Goal: Task Accomplishment & Management: Use online tool/utility

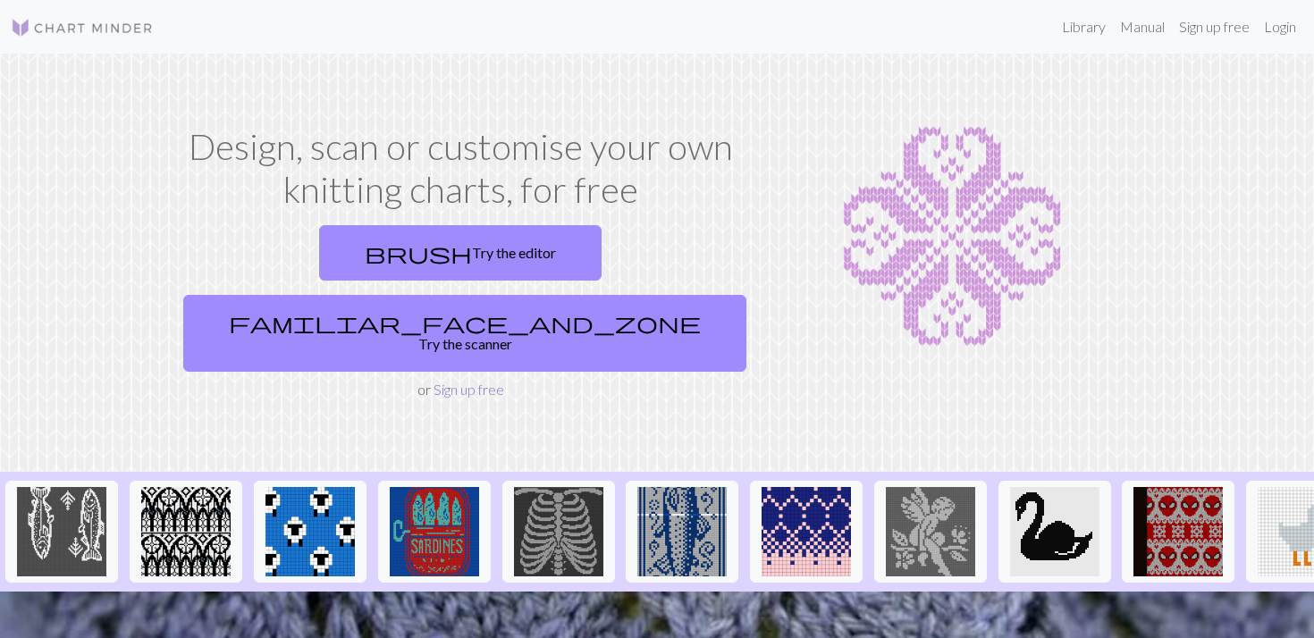
click at [485, 381] on link "Sign up free" at bounding box center [469, 389] width 71 height 17
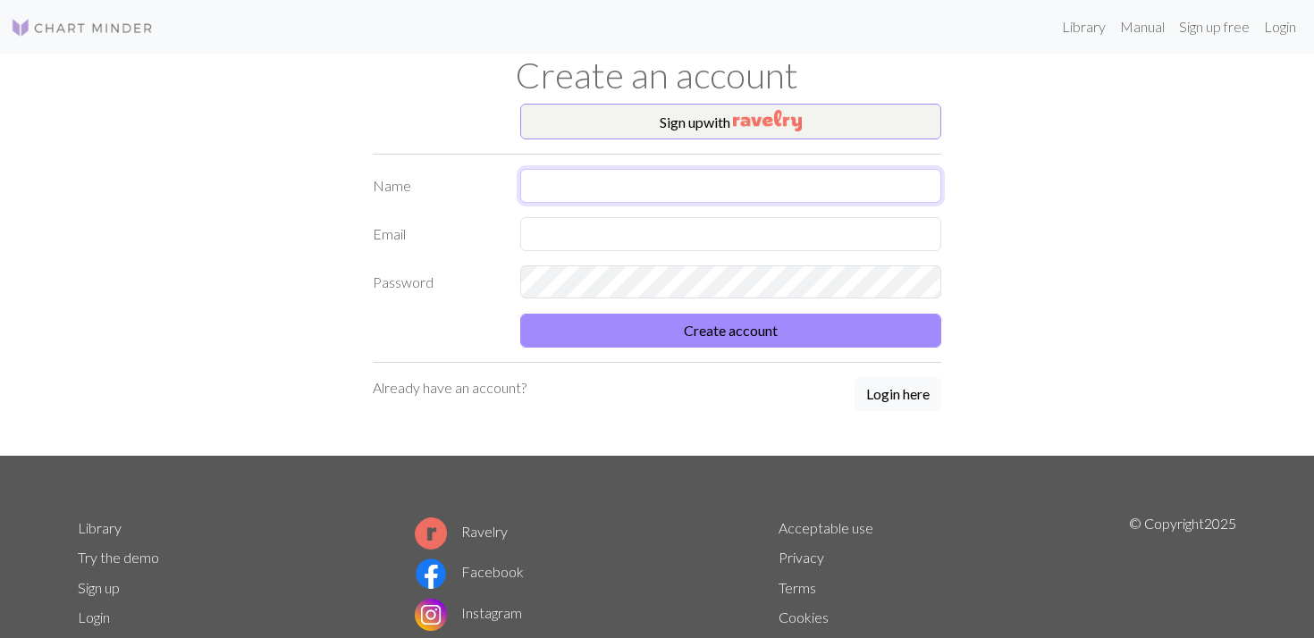
click at [577, 190] on input "text" at bounding box center [730, 186] width 421 height 34
type input "[PERSON_NAME]"
click at [580, 231] on input "text" at bounding box center [730, 234] width 421 height 34
type input "[EMAIL_ADDRESS][DOMAIN_NAME]"
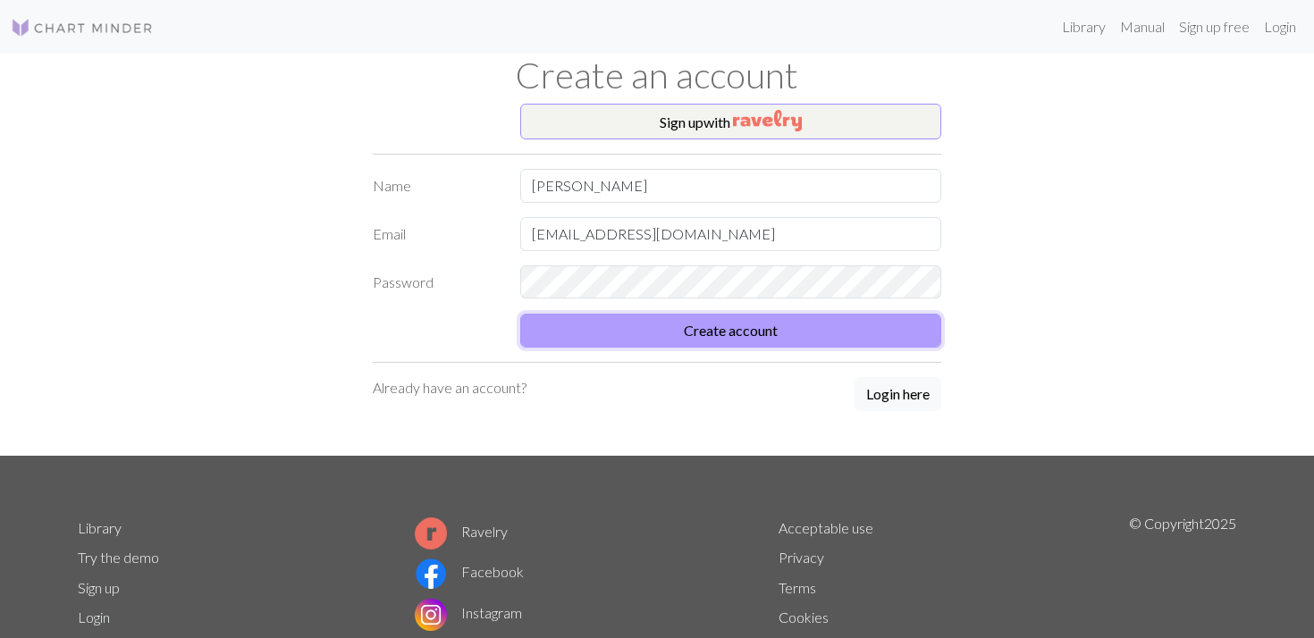
click at [712, 324] on button "Create account" at bounding box center [730, 331] width 421 height 34
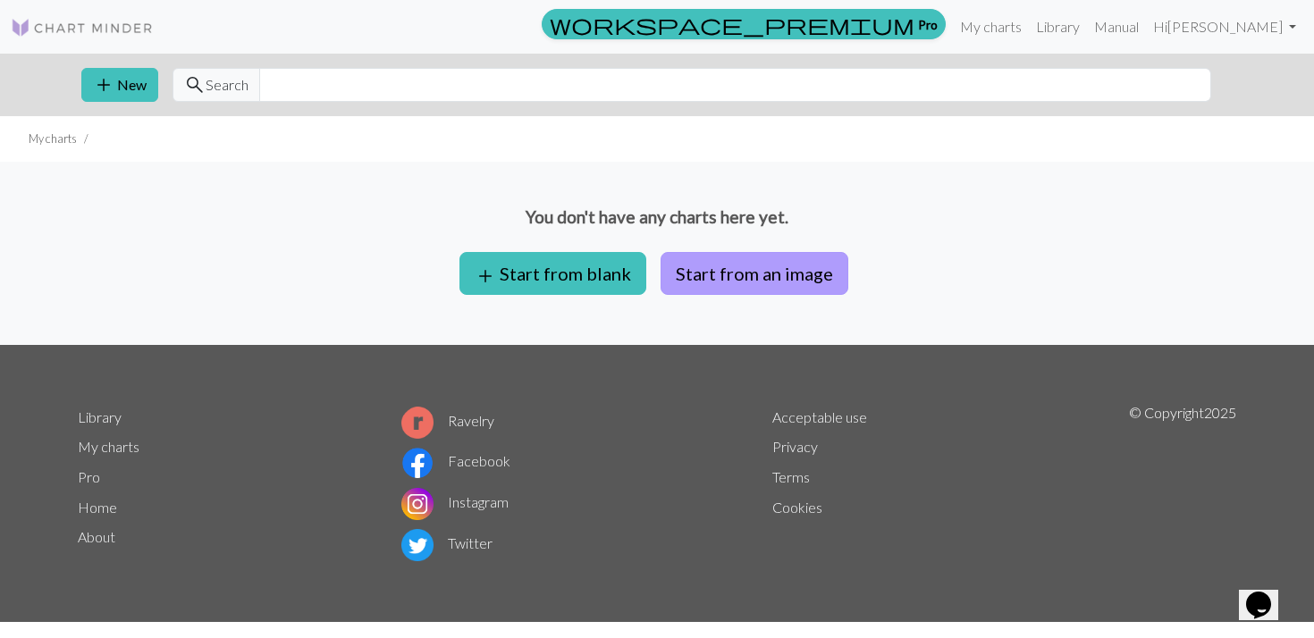
click at [719, 283] on button "Start from an image" at bounding box center [755, 273] width 188 height 43
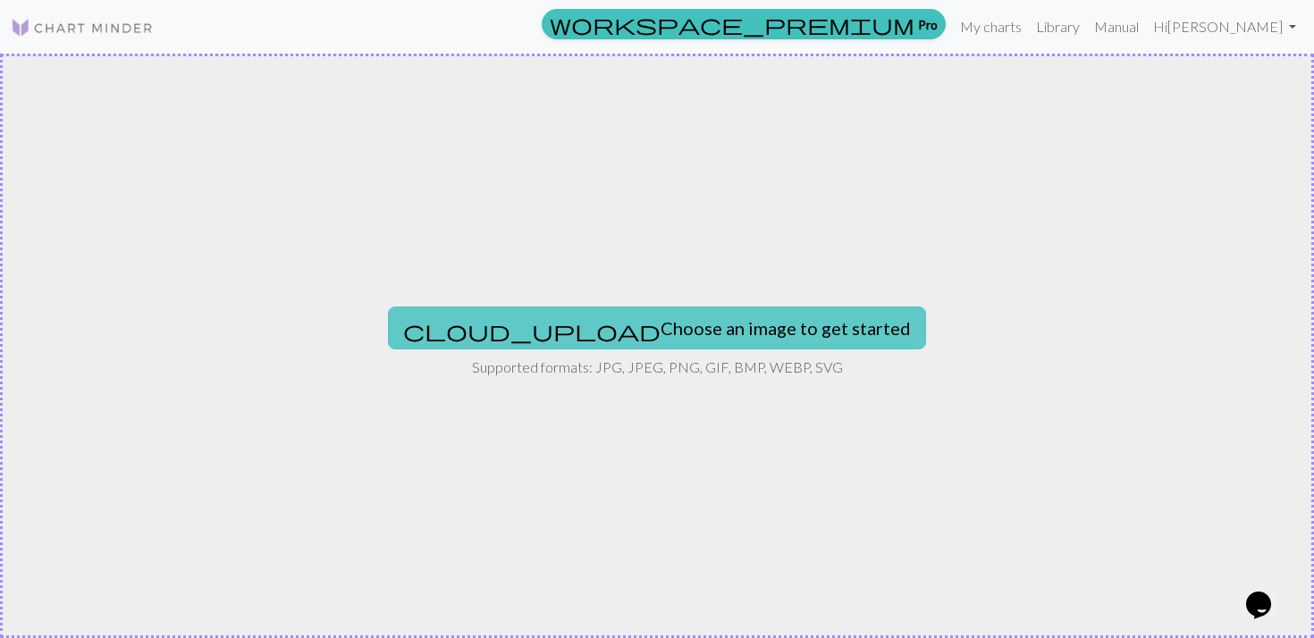
click at [711, 323] on button "cloud_upload Choose an image to get started" at bounding box center [657, 328] width 538 height 43
type input "C:\fakepath\Screenshot [DATE] 13.41.55.png"
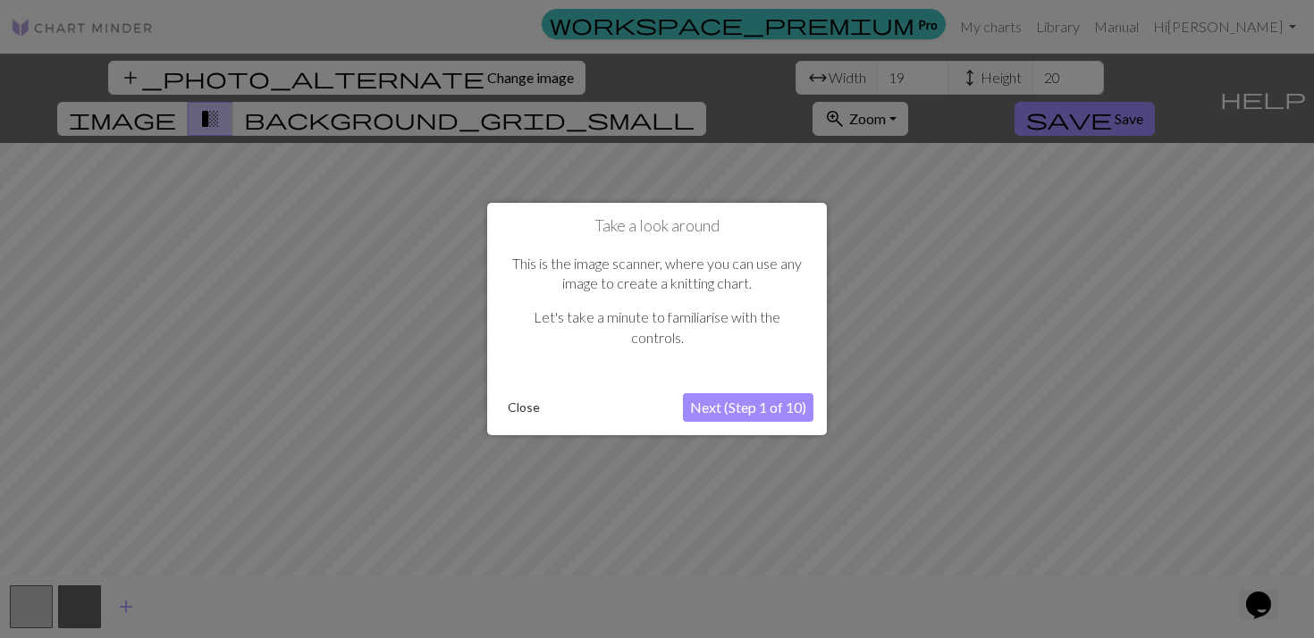
click at [526, 410] on button "Close" at bounding box center [524, 407] width 46 height 27
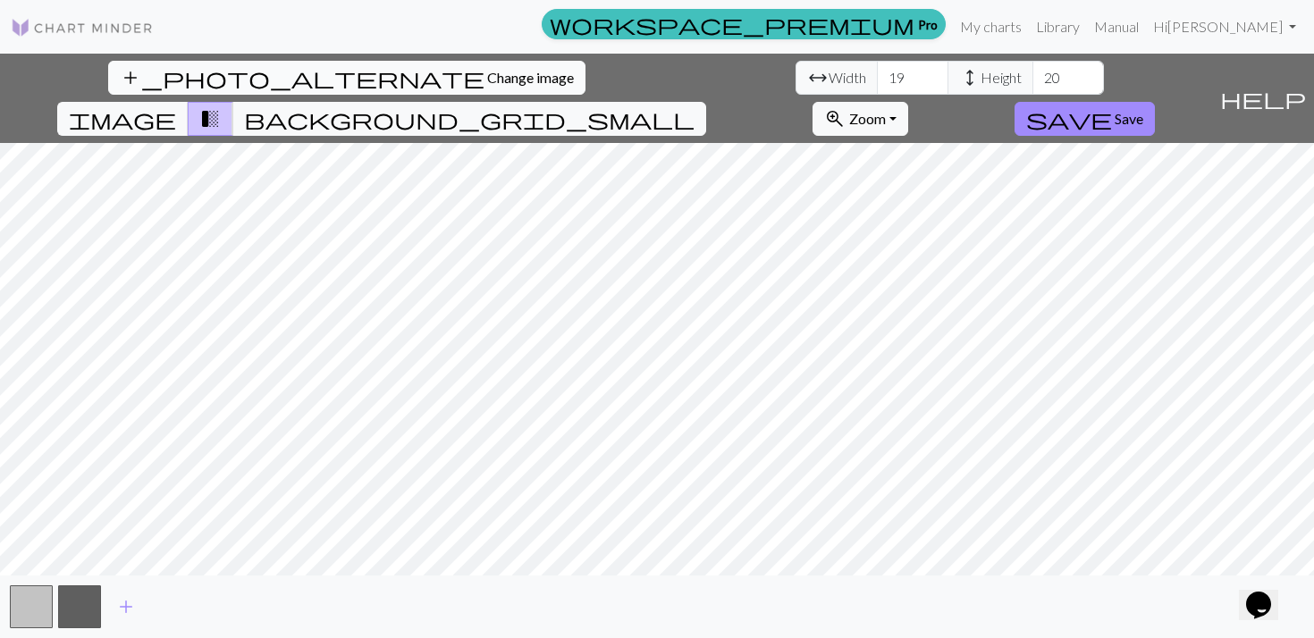
click at [487, 80] on span "Change image" at bounding box center [530, 77] width 87 height 17
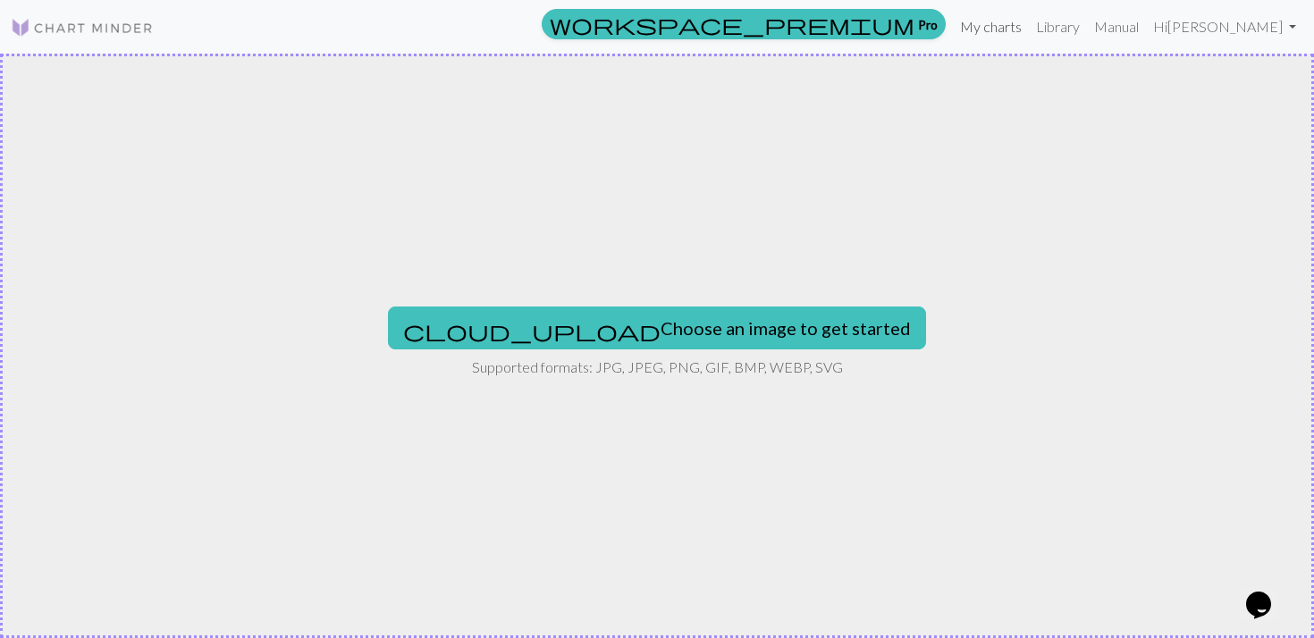
click at [1029, 31] on link "My charts" at bounding box center [991, 27] width 76 height 36
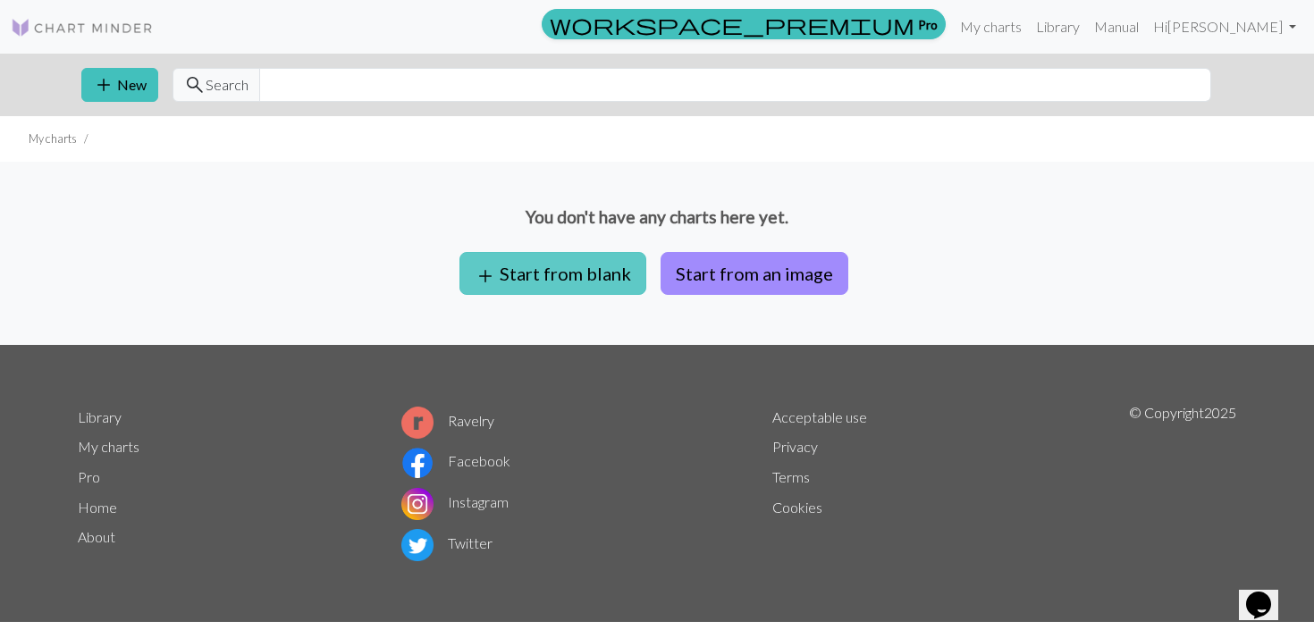
click at [540, 280] on button "add Start from blank" at bounding box center [553, 273] width 187 height 43
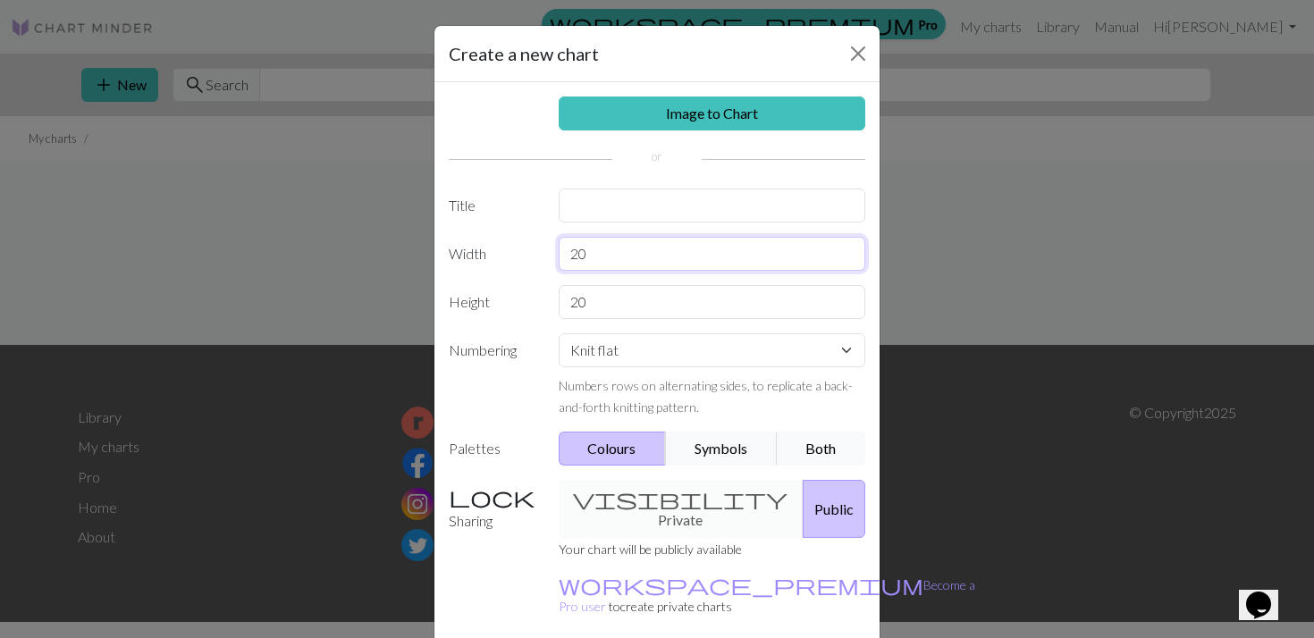
click at [604, 257] on input "20" at bounding box center [713, 254] width 308 height 34
type input "2"
type input "60"
click at [636, 301] on input "20" at bounding box center [713, 302] width 308 height 34
type input "2"
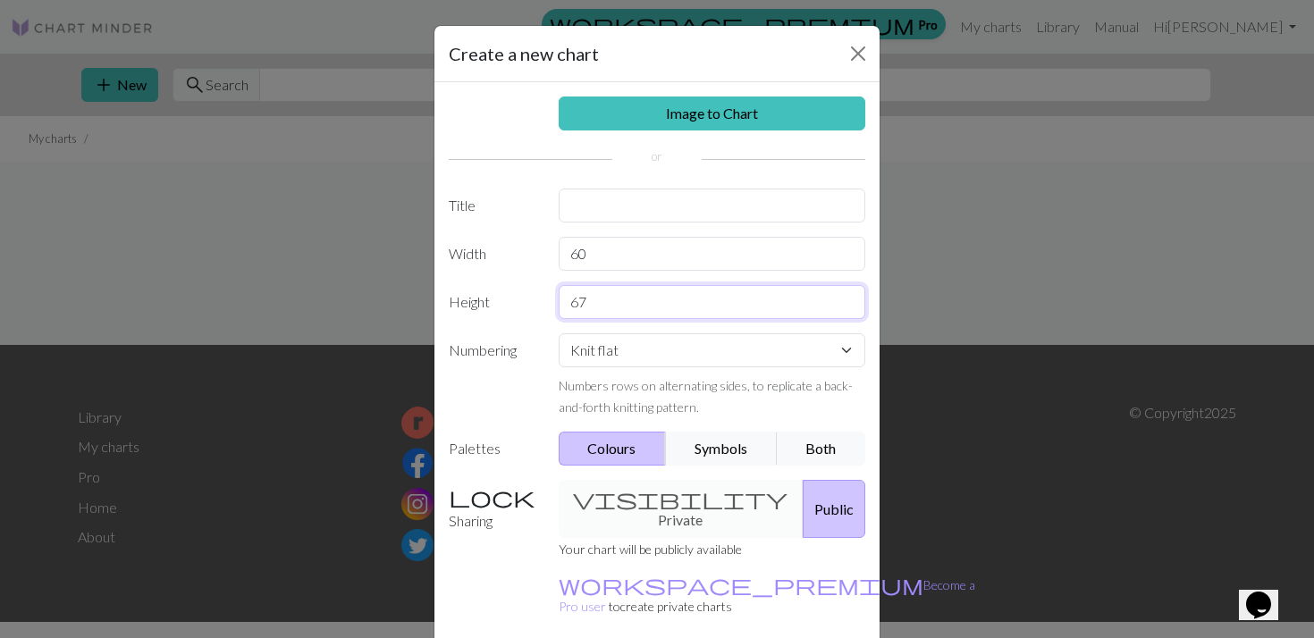
type input "67"
click at [738, 346] on select "Knit flat Knit in the round Lace knitting Cross stitch" at bounding box center [713, 350] width 308 height 34
select select "round"
click at [559, 333] on select "Knit flat Knit in the round Lace knitting Cross stitch" at bounding box center [713, 350] width 308 height 34
click at [719, 452] on button "Symbols" at bounding box center [721, 449] width 113 height 34
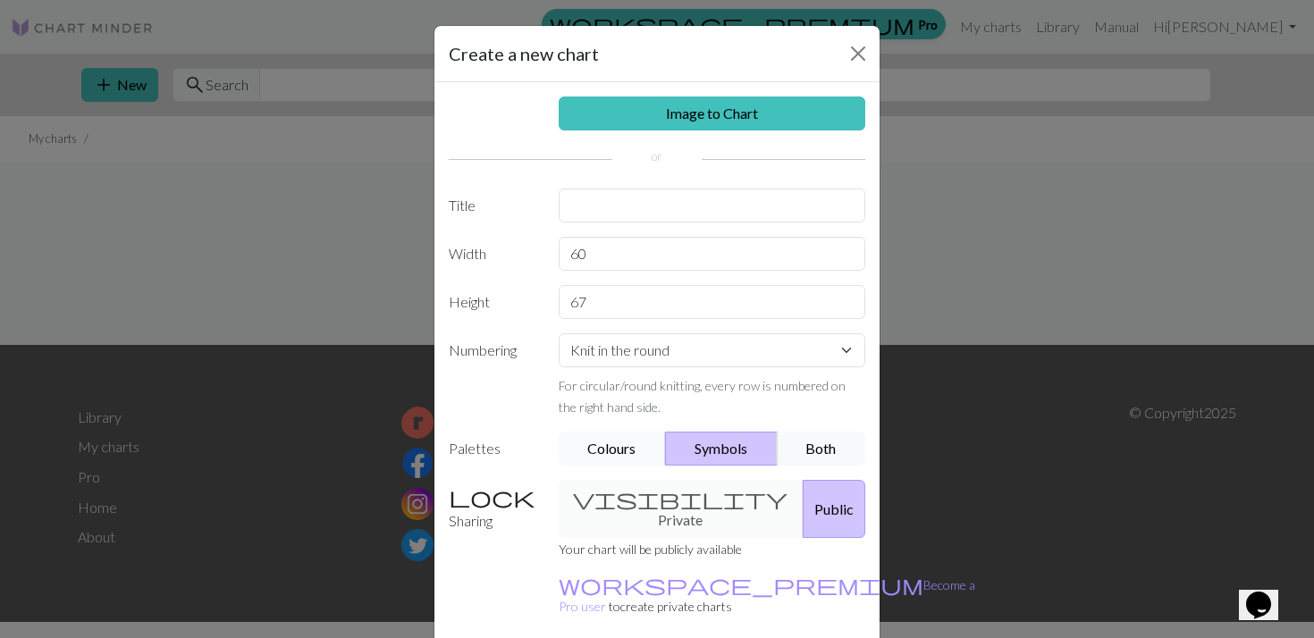
click at [584, 446] on button "Colours" at bounding box center [613, 449] width 108 height 34
click at [822, 451] on button "Both" at bounding box center [821, 449] width 89 height 34
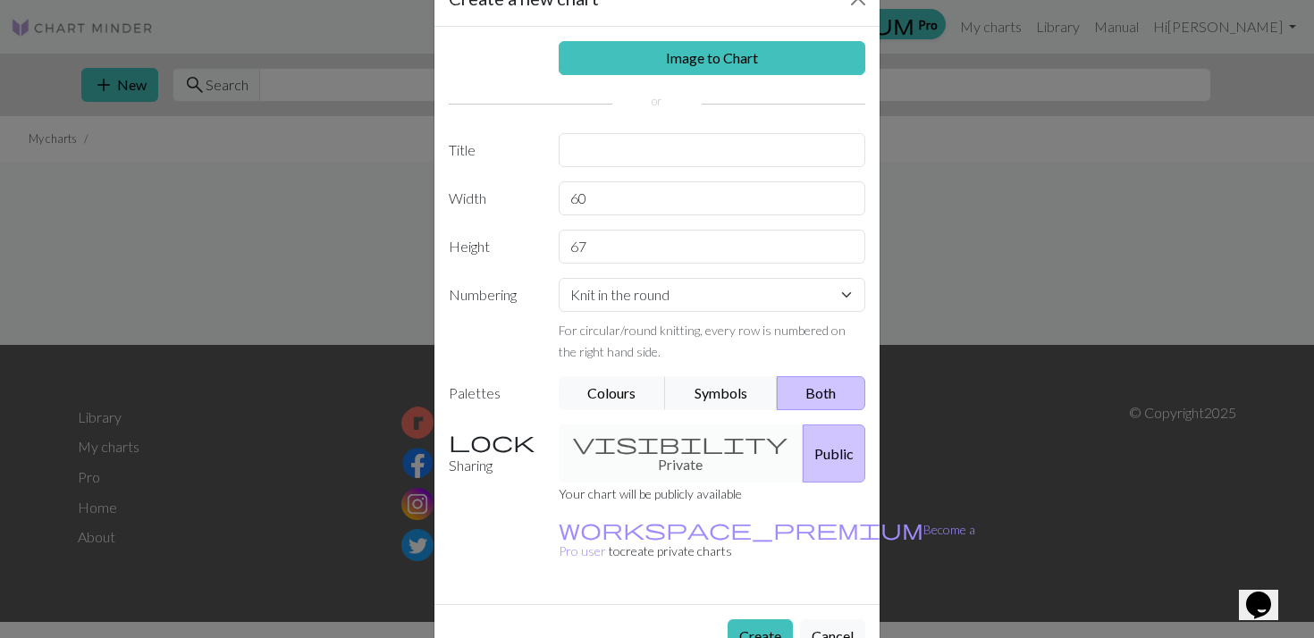
scroll to position [64, 0]
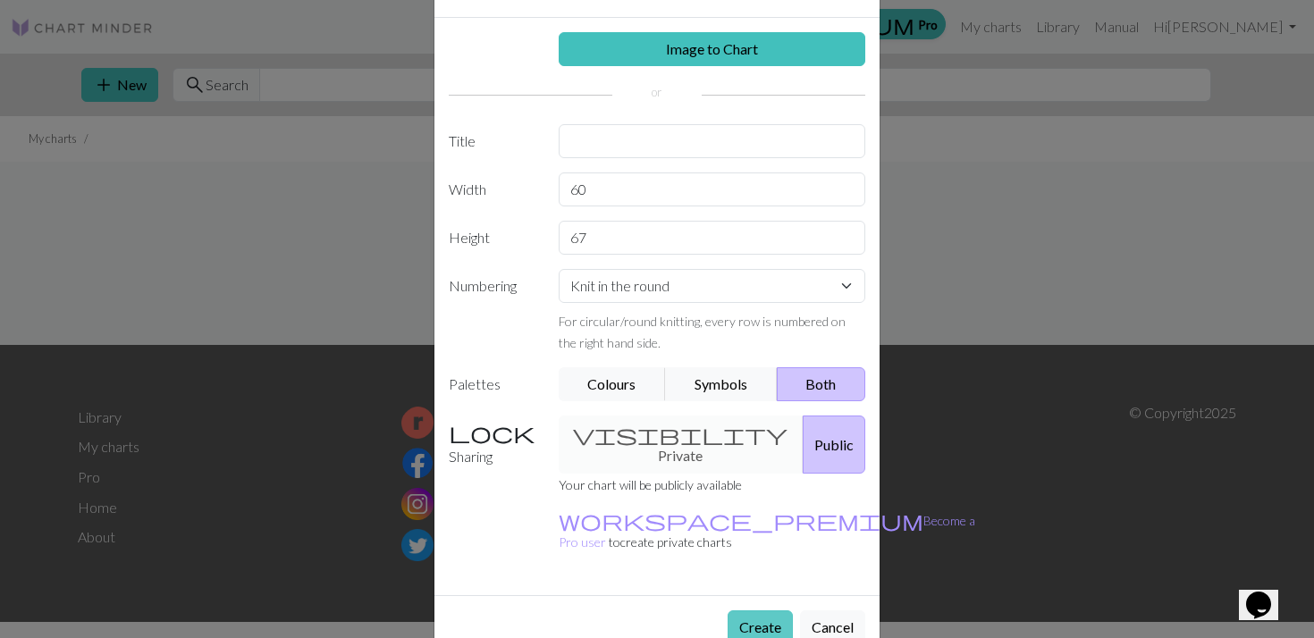
click at [764, 611] on button "Create" at bounding box center [760, 628] width 65 height 34
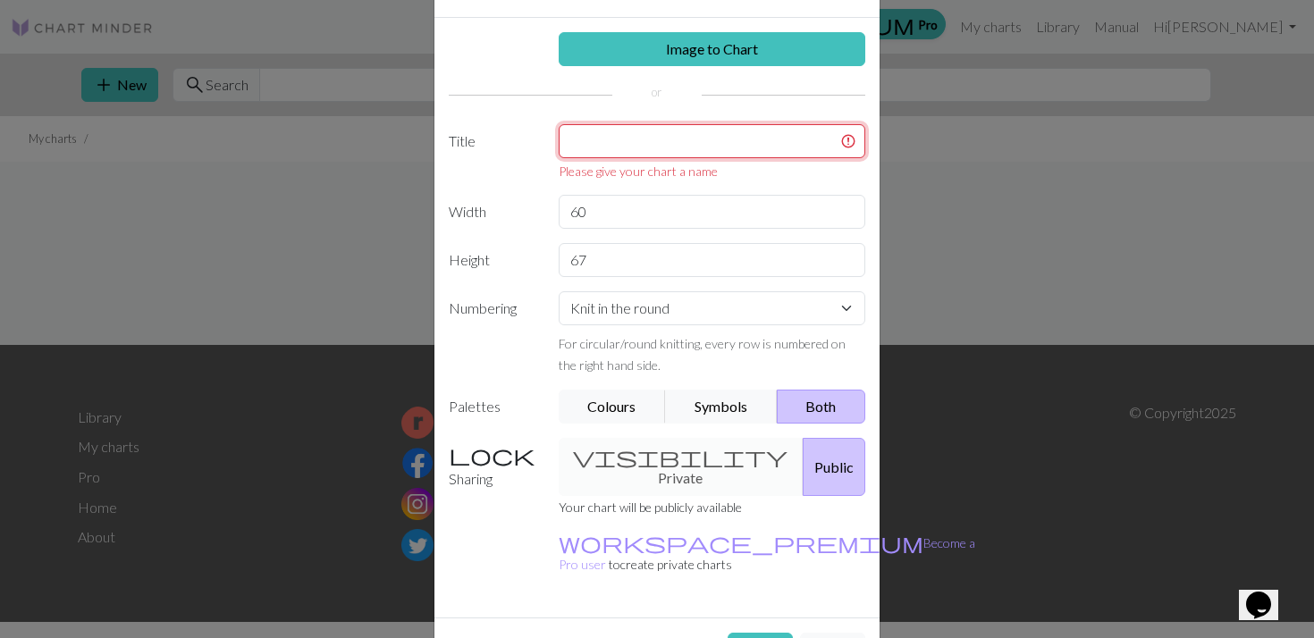
click at [620, 136] on input "text" at bounding box center [713, 141] width 308 height 34
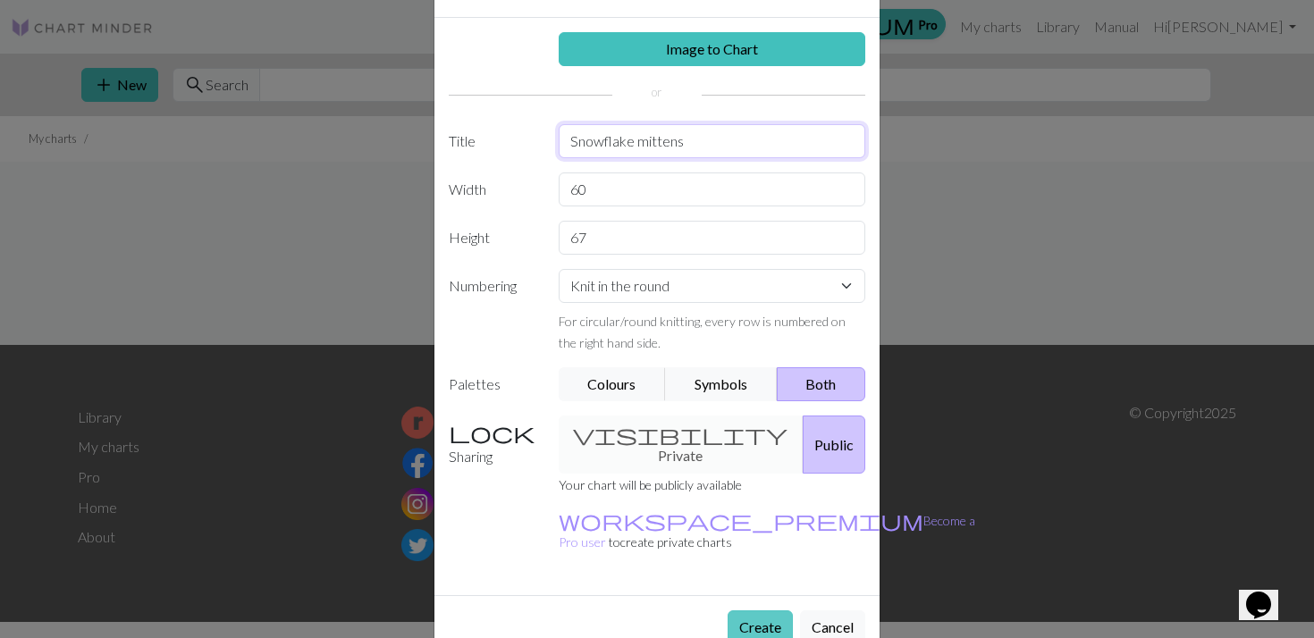
type input "Snowflake mittens"
click at [746, 611] on button "Create" at bounding box center [760, 628] width 65 height 34
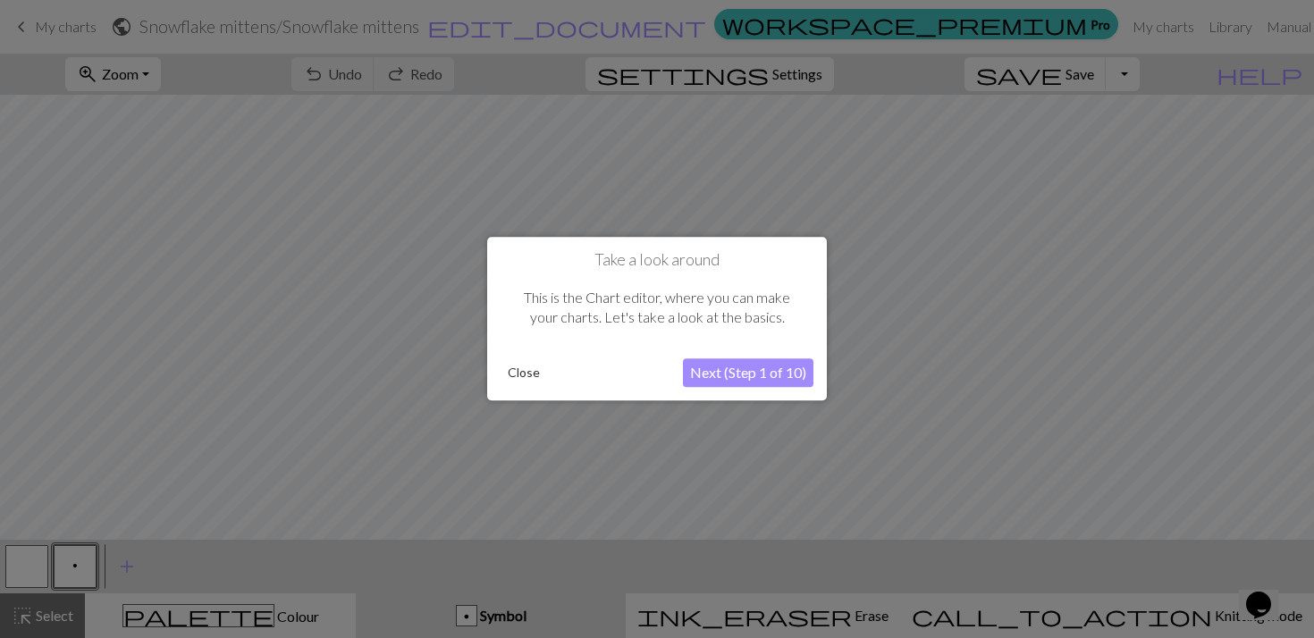
click at [733, 378] on button "Next (Step 1 of 10)" at bounding box center [748, 373] width 131 height 29
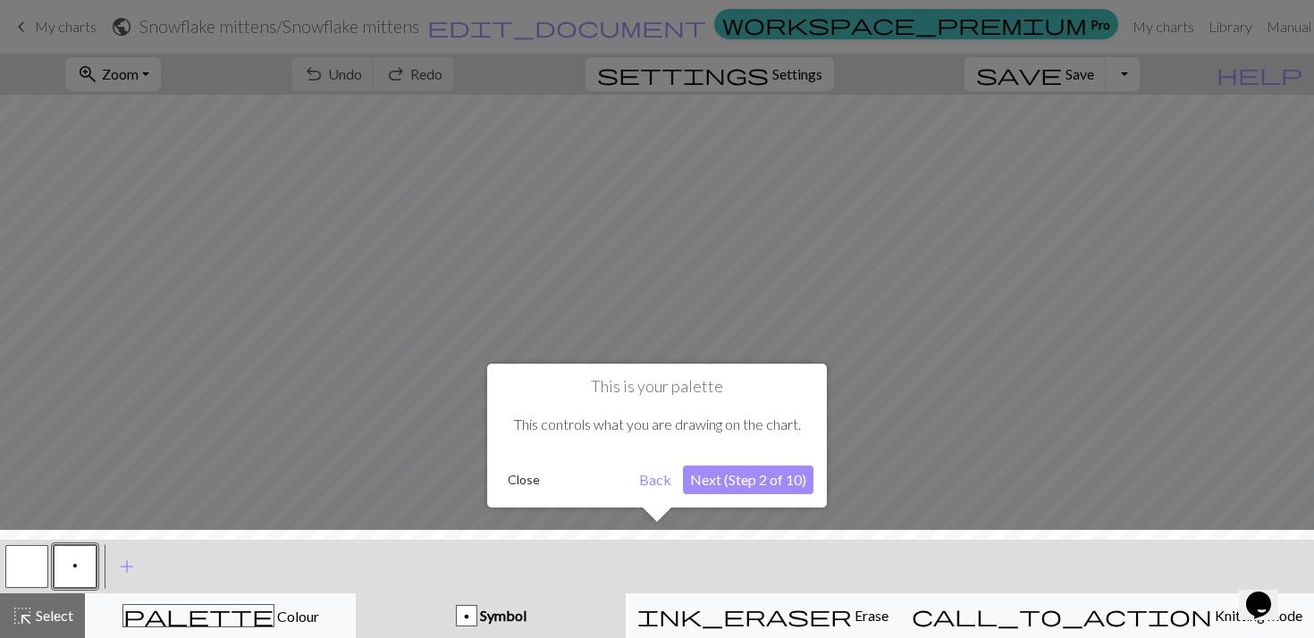
click at [730, 487] on button "Next (Step 2 of 10)" at bounding box center [748, 480] width 131 height 29
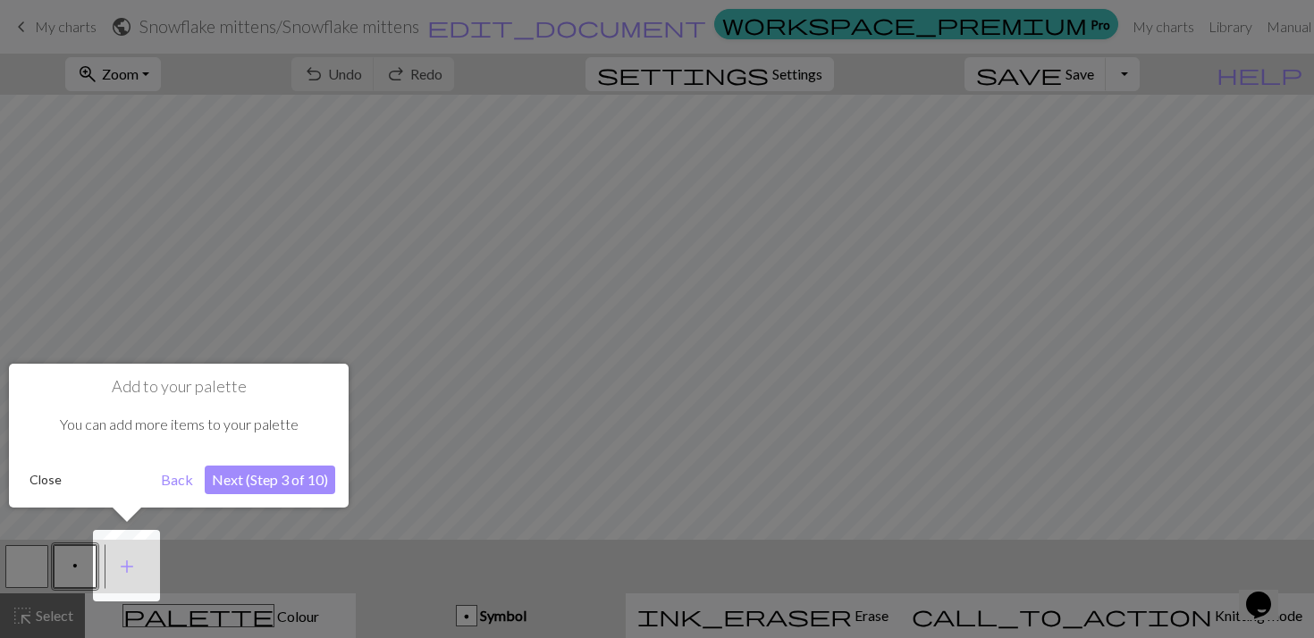
click at [273, 475] on button "Next (Step 3 of 10)" at bounding box center [270, 480] width 131 height 29
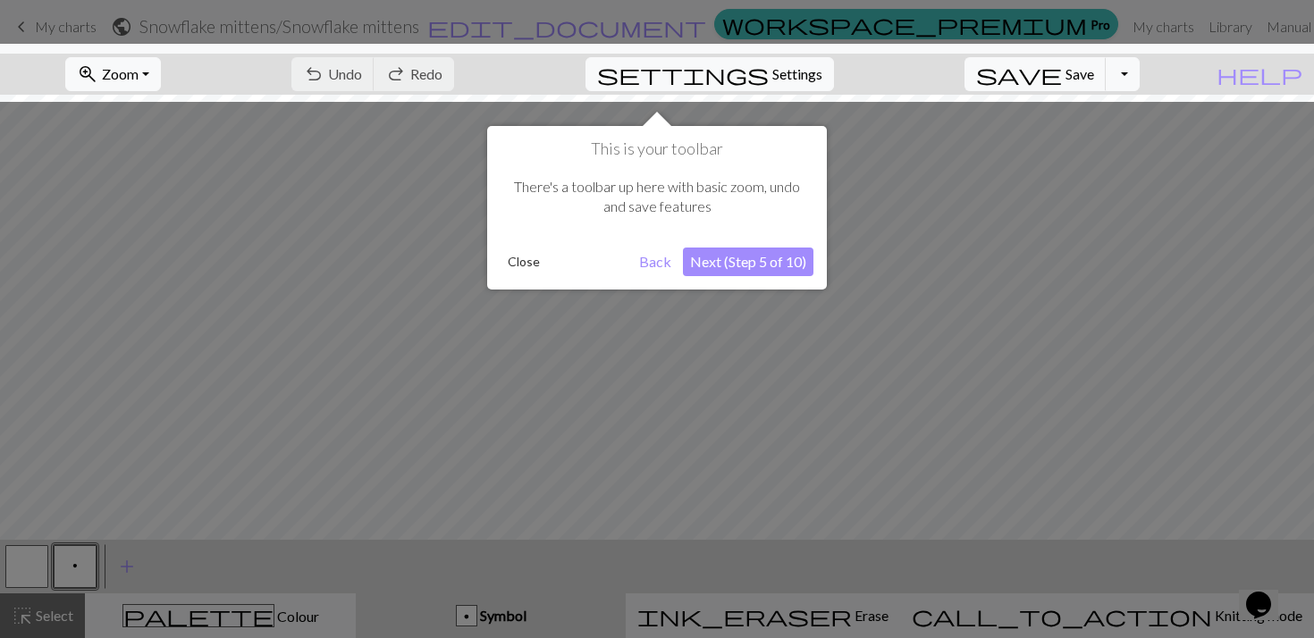
click at [737, 266] on button "Next (Step 5 of 10)" at bounding box center [748, 262] width 131 height 29
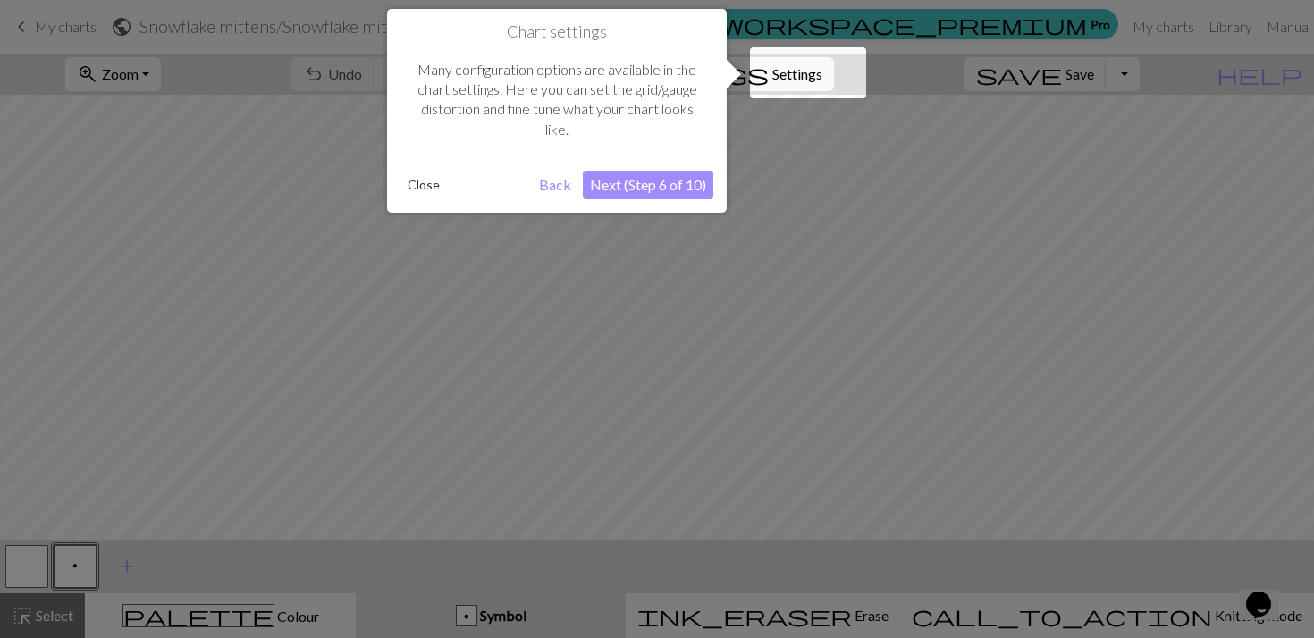
click at [665, 188] on button "Next (Step 6 of 10)" at bounding box center [648, 185] width 131 height 29
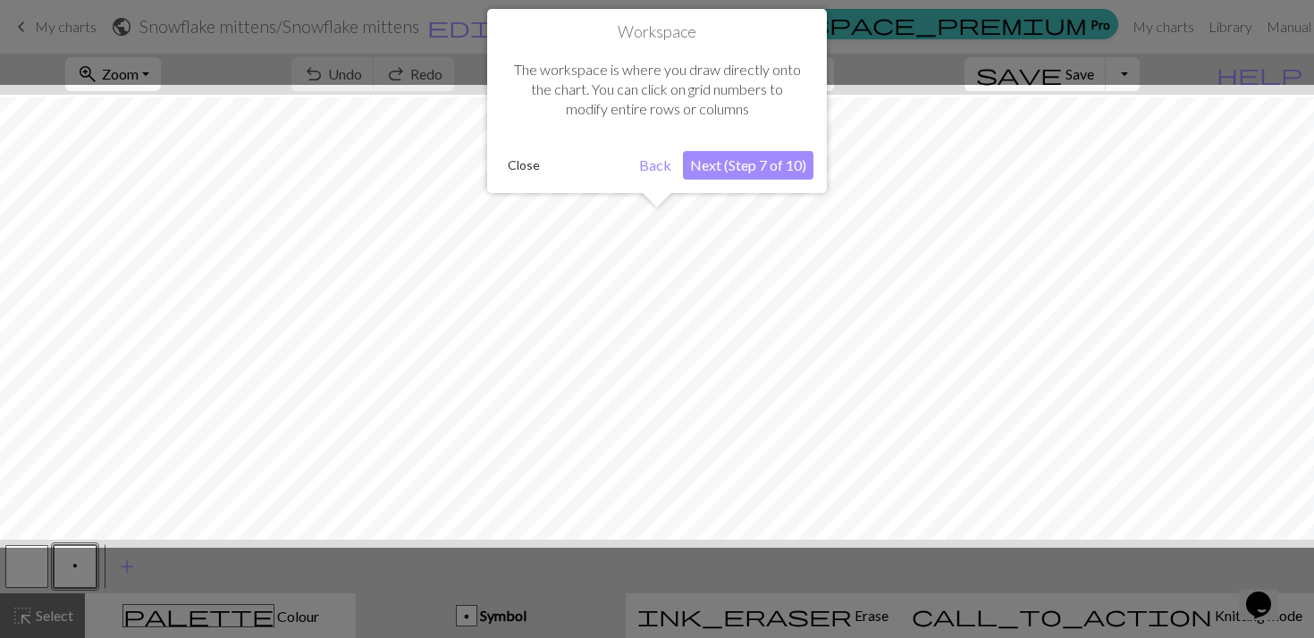
scroll to position [66, 0]
click at [719, 169] on button "Next (Step 7 of 10)" at bounding box center [748, 165] width 131 height 29
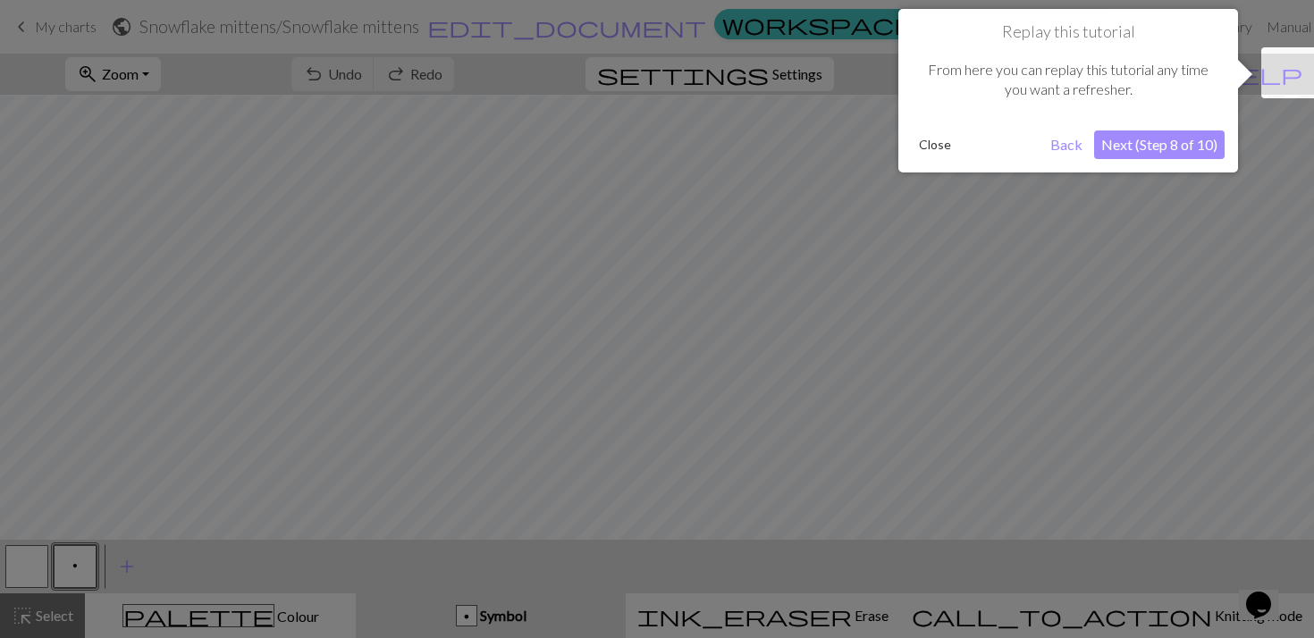
click at [1152, 141] on button "Next (Step 8 of 10)" at bounding box center [1159, 145] width 131 height 29
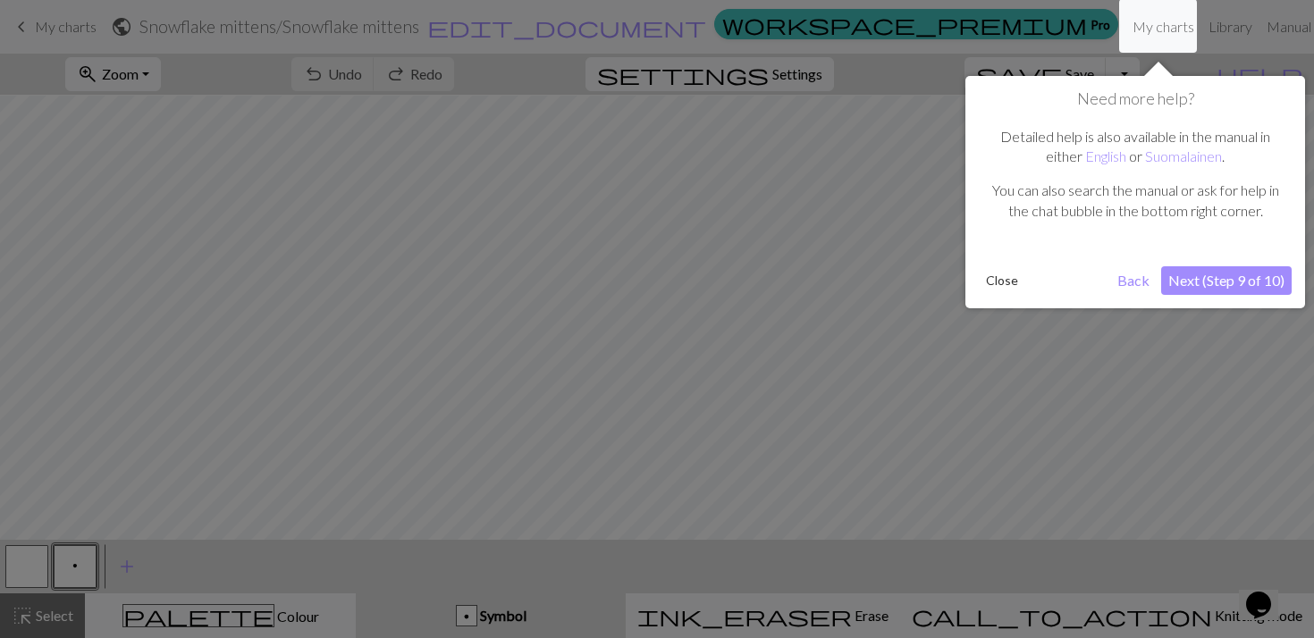
click at [1199, 275] on button "Next (Step 9 of 10)" at bounding box center [1226, 280] width 131 height 29
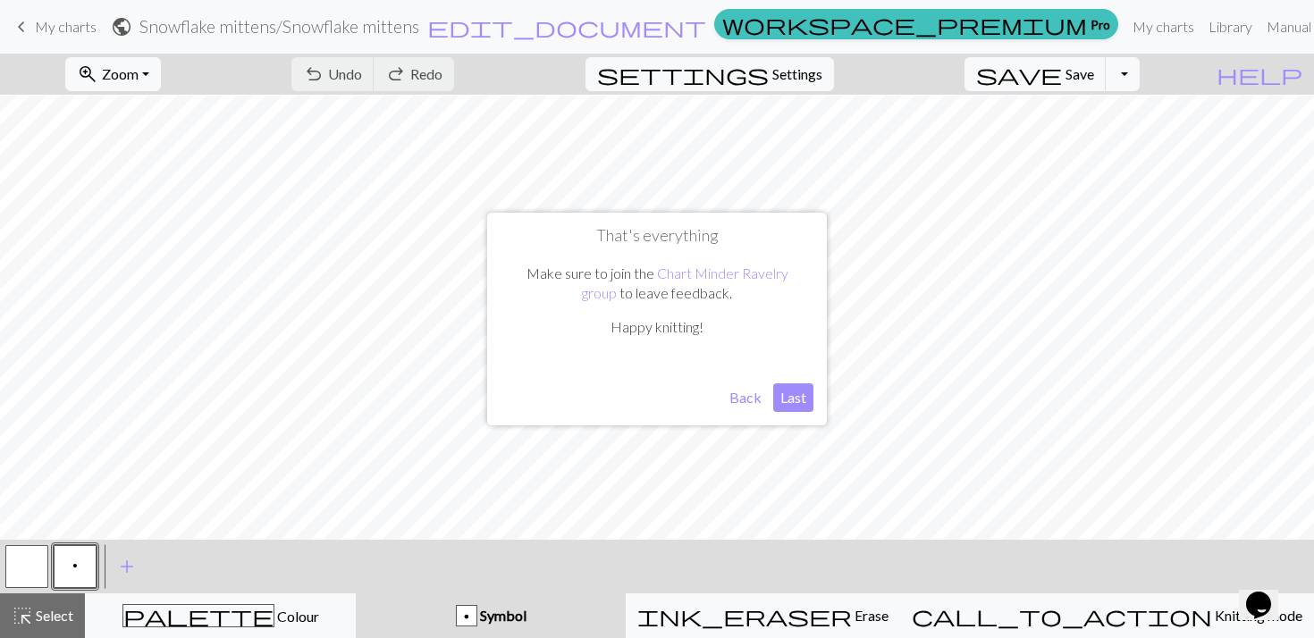
click at [789, 395] on button "Last" at bounding box center [793, 398] width 40 height 29
click at [814, 85] on button "settings Settings" at bounding box center [710, 74] width 249 height 34
select select "aran"
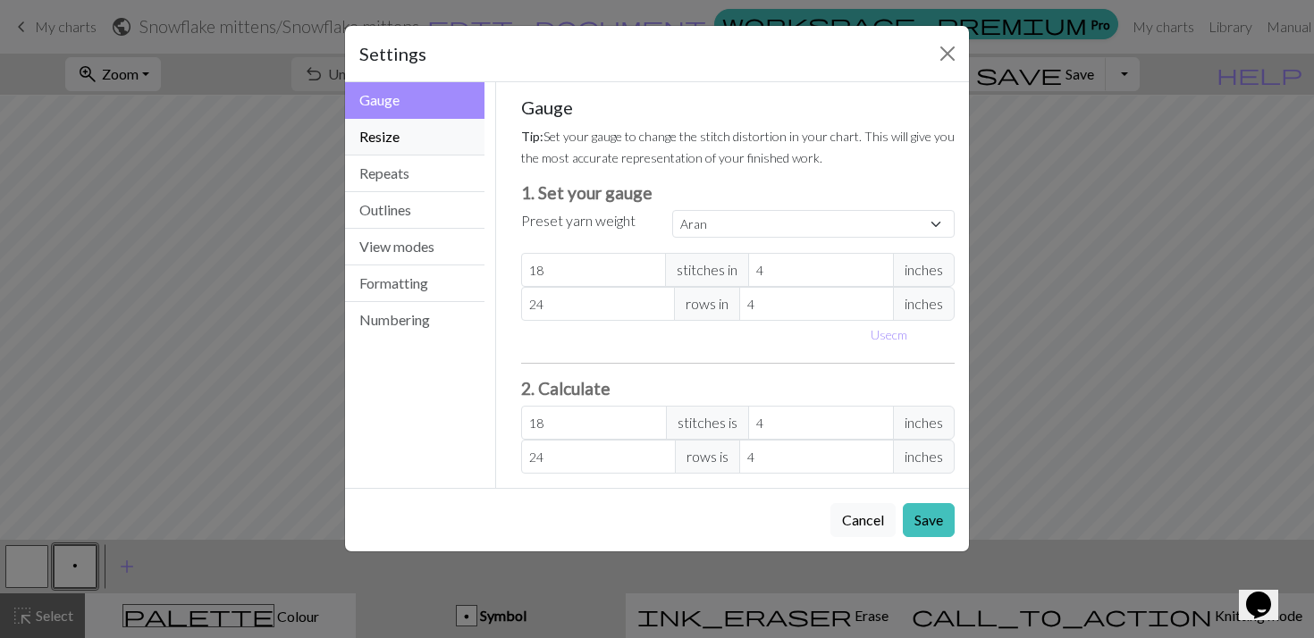
click at [400, 139] on button "Resize" at bounding box center [414, 137] width 139 height 37
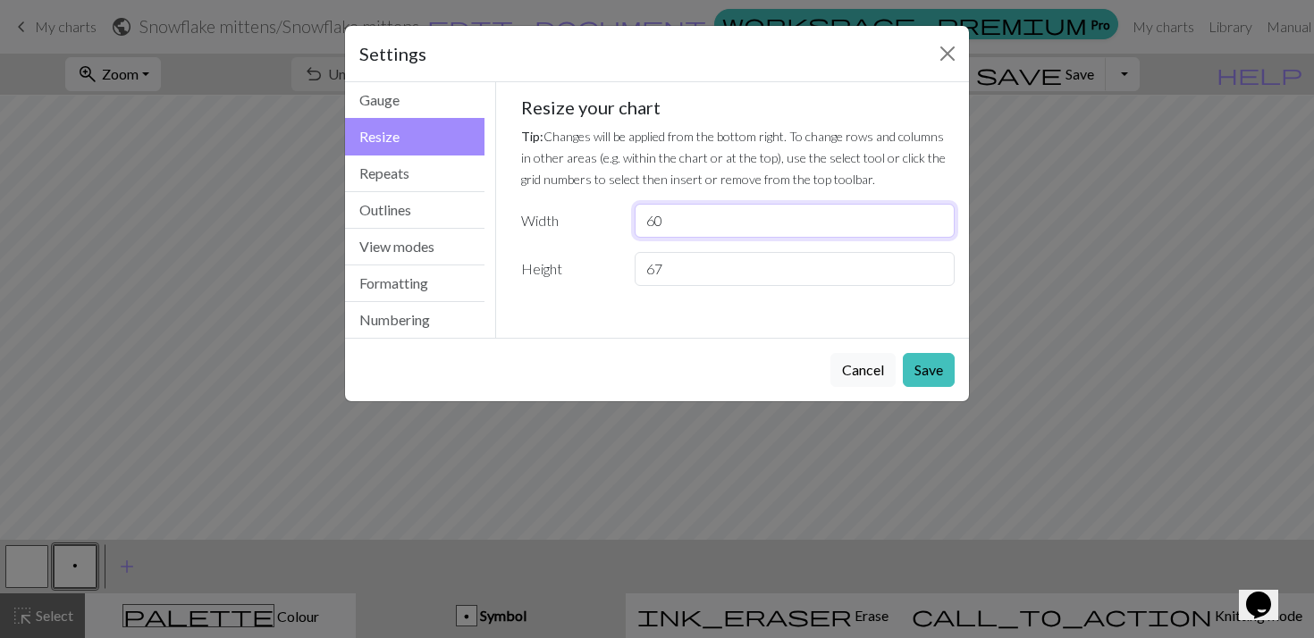
click at [673, 226] on input "60" at bounding box center [795, 221] width 320 height 34
type input "67"
click at [694, 272] on input "67" at bounding box center [795, 269] width 320 height 34
type input "60"
click at [918, 367] on button "Save" at bounding box center [929, 370] width 52 height 34
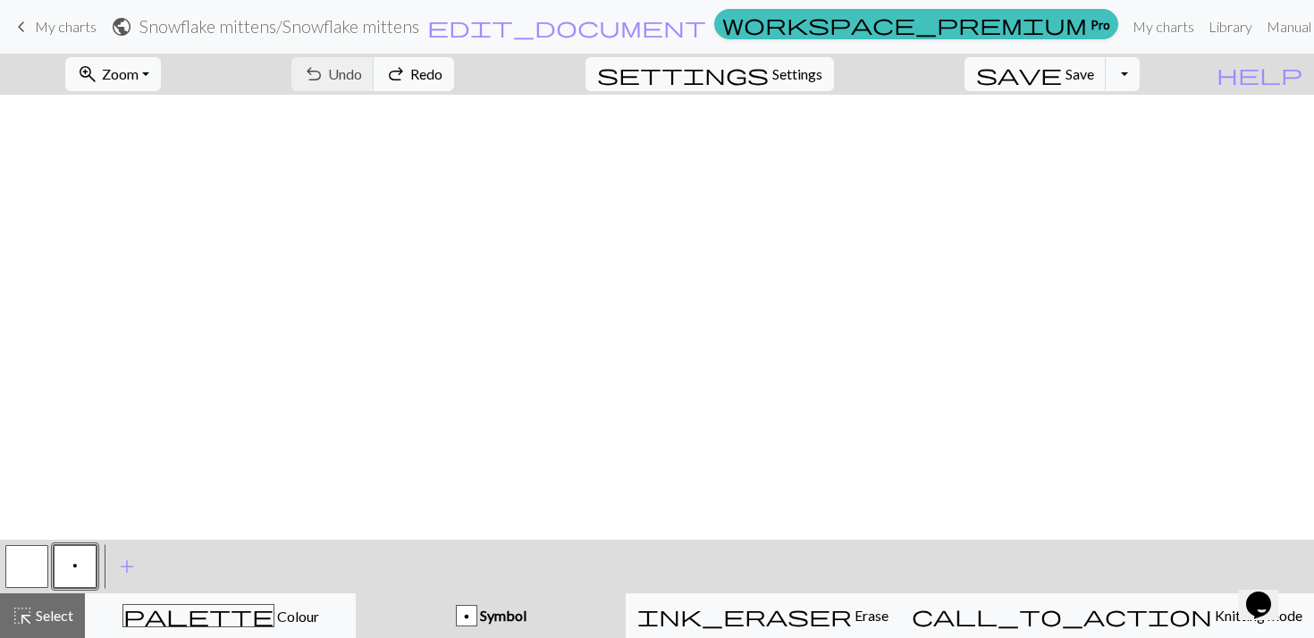
scroll to position [536, 0]
